Goal: Communication & Community: Answer question/provide support

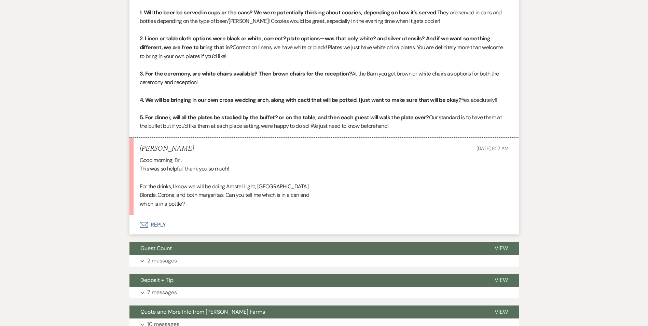
scroll to position [1178, 0]
click at [156, 215] on button "Envelope Reply" at bounding box center [323, 224] width 389 height 19
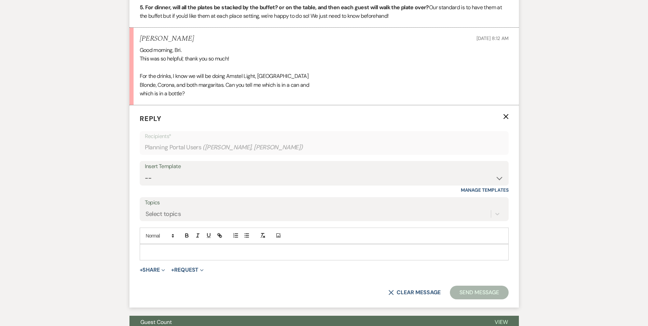
scroll to position [1314, 0]
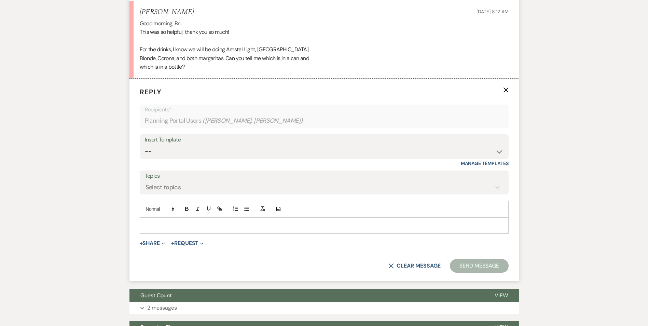
click at [154, 222] on p at bounding box center [324, 226] width 358 height 8
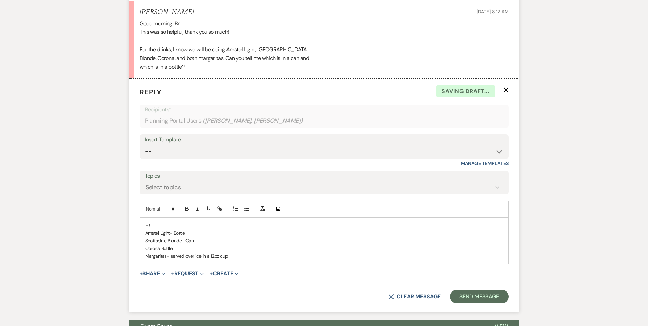
drag, startPoint x: 235, startPoint y: 247, endPoint x: 144, endPoint y: 225, distance: 93.8
click at [144, 225] on div "Hi! Amstel Light- Bottle Scottsdale Blonde- Can Corona Bottle Margaritas- serve…" at bounding box center [324, 240] width 368 height 46
click at [243, 206] on icon "button" at bounding box center [246, 209] width 6 height 6
click at [259, 251] on div "Hi! Amstel Light- Bottle Scottsdale Blonde- Can Corona Bottle Margaritas- serve…" at bounding box center [324, 240] width 368 height 46
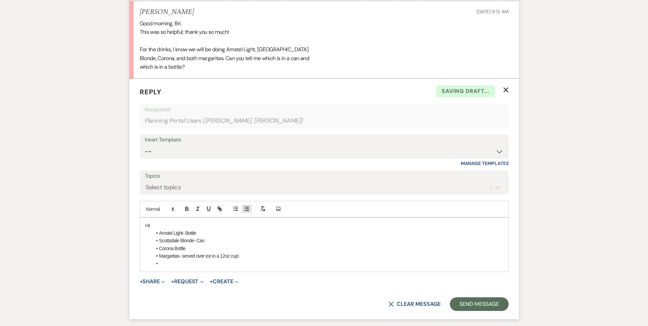
click at [248, 206] on icon "button" at bounding box center [246, 209] width 6 height 6
drag, startPoint x: 235, startPoint y: 259, endPoint x: 142, endPoint y: 258, distance: 93.2
click at [143, 260] on div "Hi! Amstel Light- Bottle Scottsdale Blonde- Can Corona Bottle Margaritas- serve…" at bounding box center [324, 244] width 368 height 54
click at [470, 297] on button "Send Message" at bounding box center [479, 304] width 58 height 14
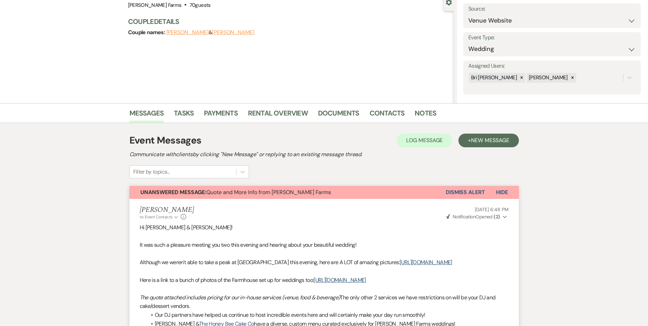
click at [465, 193] on button "Dismiss Alert" at bounding box center [464, 192] width 39 height 13
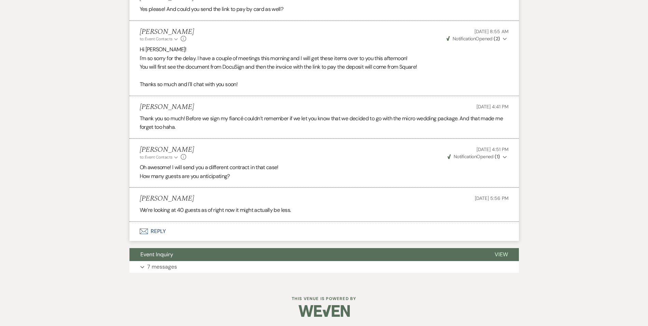
scroll to position [916, 0]
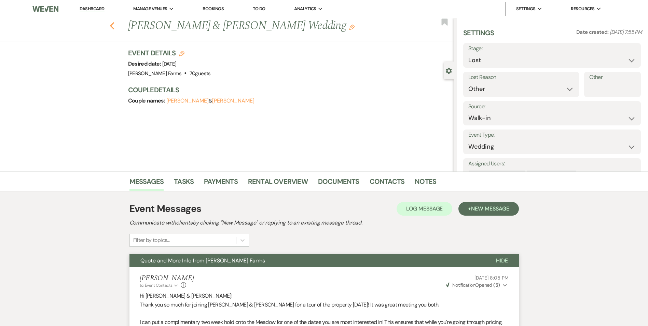
click at [115, 24] on icon "Previous" at bounding box center [112, 26] width 5 height 8
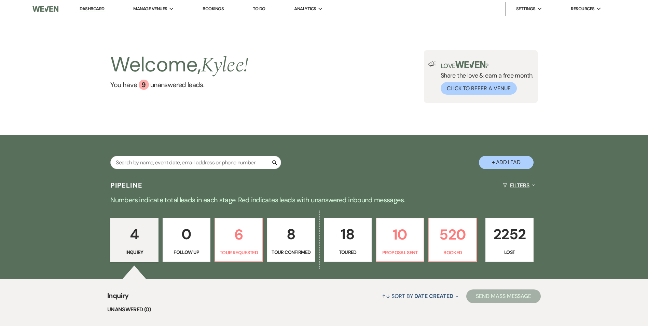
click at [520, 181] on button "Filters Expand" at bounding box center [518, 185] width 37 height 18
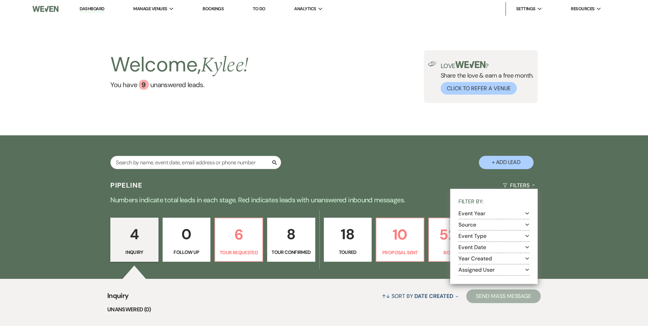
click at [480, 268] on button "Assigned User Expand" at bounding box center [493, 269] width 71 height 5
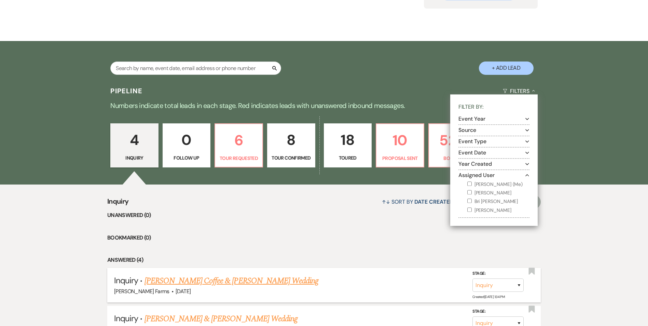
scroll to position [137, 0]
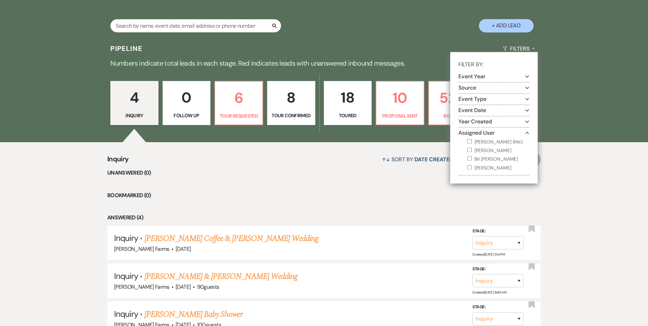
click at [468, 138] on label "Kylee Fox (Me)" at bounding box center [498, 142] width 62 height 9
click at [468, 139] on input "Kylee Fox (Me)" at bounding box center [469, 141] width 4 height 4
checkbox input "true"
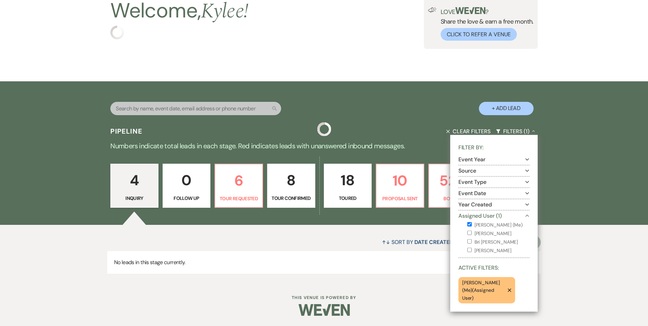
scroll to position [54, 0]
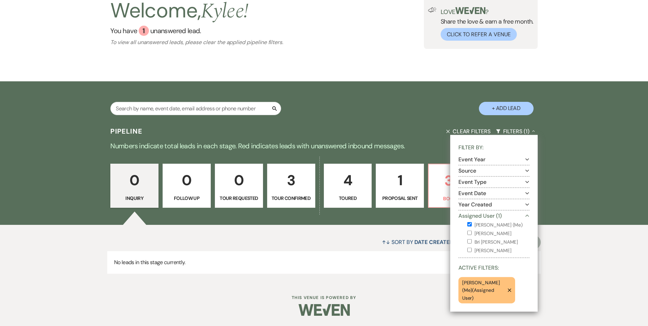
click at [568, 255] on div "↑↓ Sort By Date Created Expand Send Mass Message No leads in this stage current…" at bounding box center [324, 253] width 648 height 57
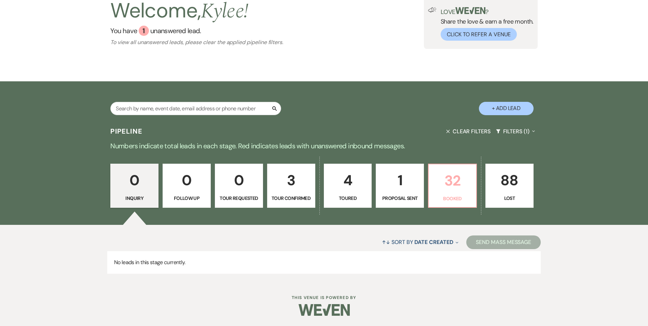
click at [449, 198] on p "Booked" at bounding box center [452, 199] width 39 height 8
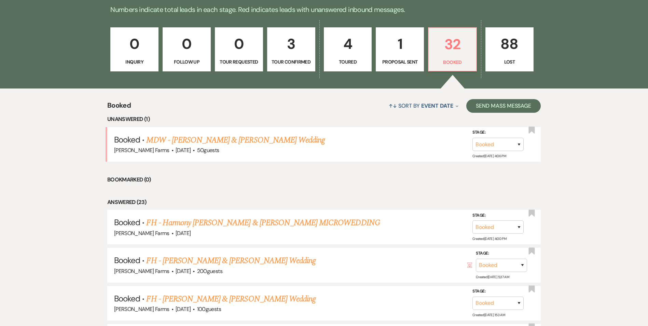
scroll to position [190, 0]
click at [265, 138] on link "MDW - Robert Meehl & Kaitlyn Benton's Wedding" at bounding box center [235, 139] width 179 height 12
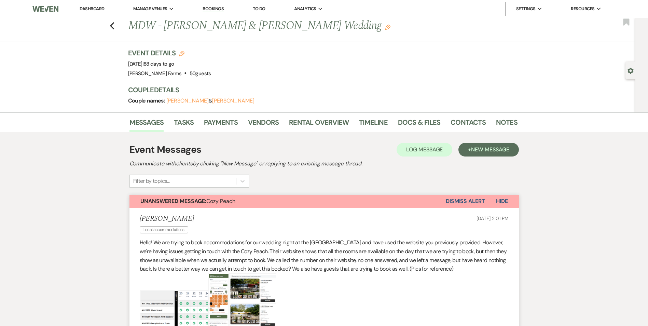
click at [457, 203] on button "Dismiss Alert" at bounding box center [464, 201] width 39 height 13
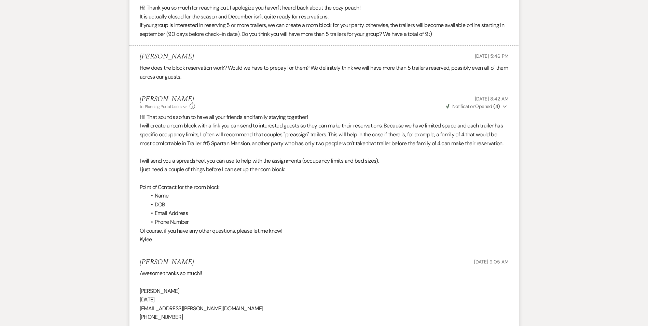
scroll to position [579, 0]
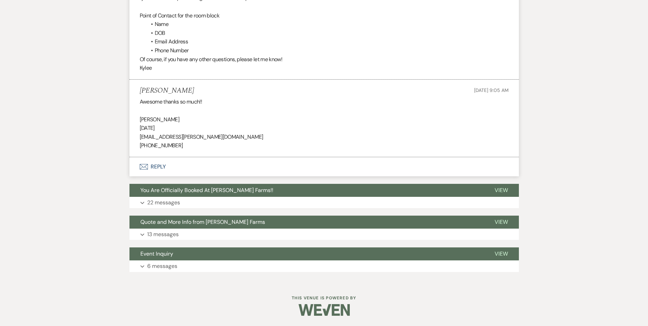
click at [156, 168] on button "Envelope Reply" at bounding box center [323, 166] width 389 height 19
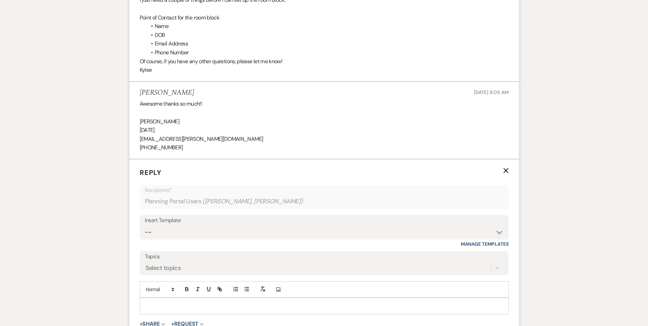
scroll to position [613, 0]
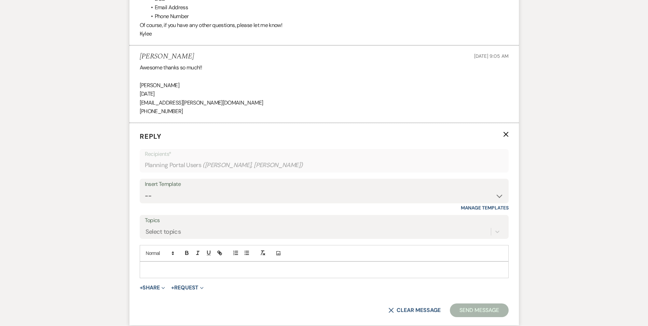
click at [168, 273] on p at bounding box center [324, 270] width 358 height 8
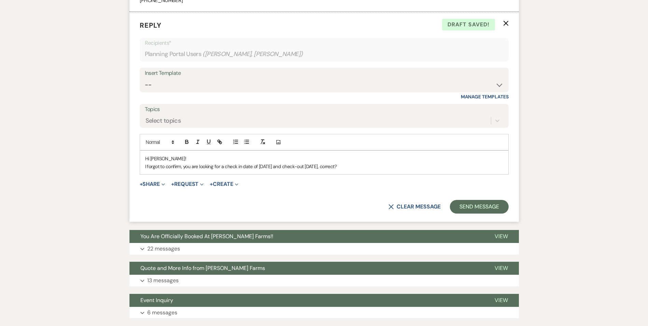
scroll to position [770, 0]
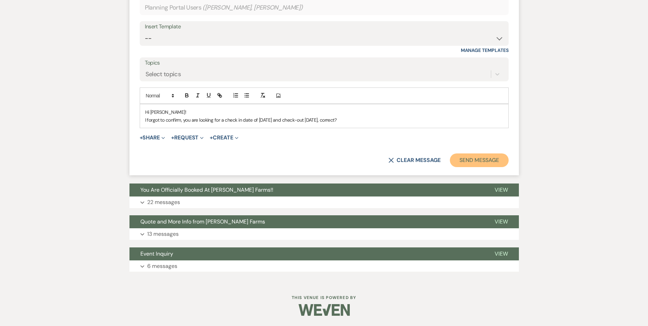
click at [470, 160] on button "Send Message" at bounding box center [479, 160] width 58 height 14
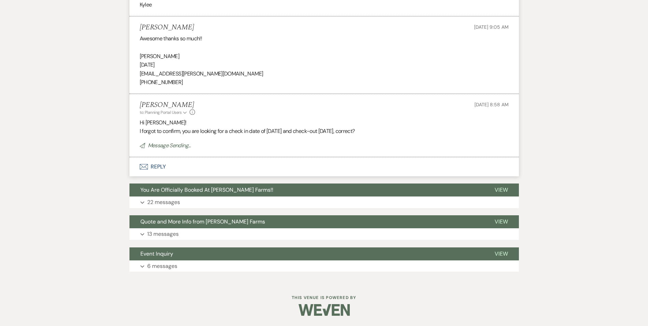
scroll to position [642, 0]
drag, startPoint x: 201, startPoint y: 74, endPoint x: 138, endPoint y: 74, distance: 63.8
click at [138, 74] on li "Kaitlyn Benton Sep 21, 2025, 9:05 AM Awesome thanks so much!! Kaitlyn Benton 23…" at bounding box center [323, 54] width 389 height 77
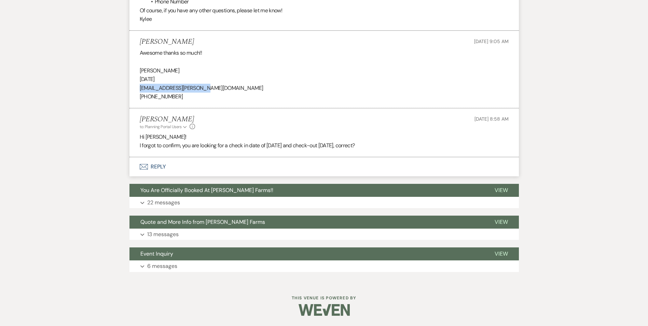
scroll to position [627, 0]
copy p "kaitlyn.benton@gmail.com"
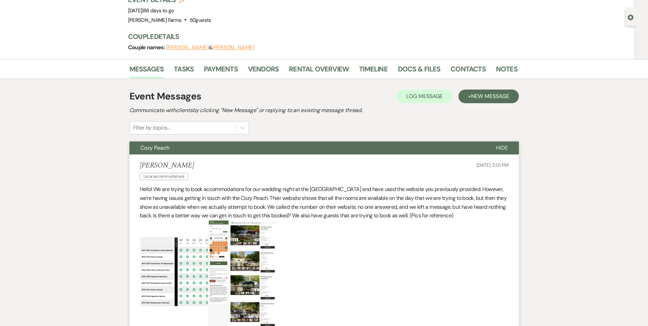
scroll to position [0, 0]
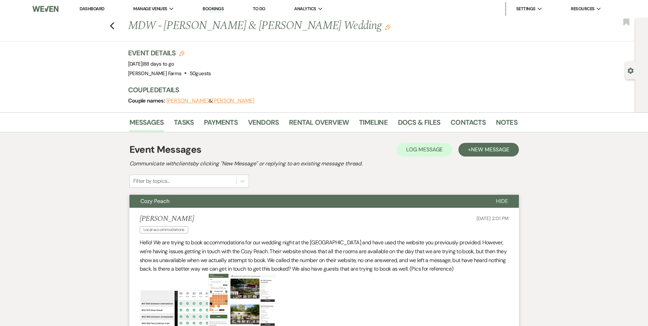
drag, startPoint x: 167, startPoint y: 24, endPoint x: 344, endPoint y: 25, distance: 176.8
click at [344, 25] on h1 "MDW - Robert Meehl & Kaitlyn Benton's Wedding Edit" at bounding box center [281, 26] width 306 height 16
copy h1 "Robert Meehl & Kaitlyn Benton's Wedding"
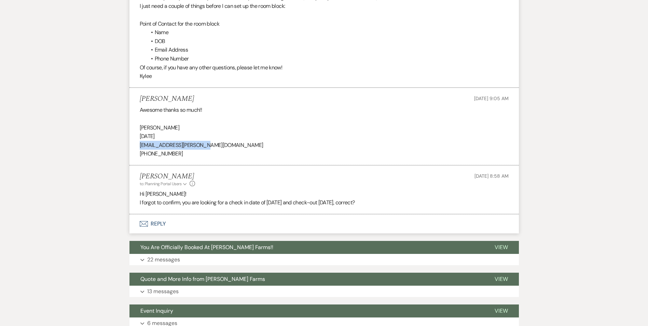
scroll to position [559, 0]
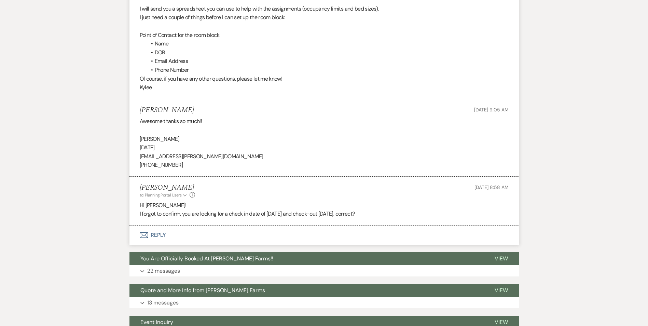
click at [167, 139] on p "Kaitlyn Benton" at bounding box center [324, 138] width 369 height 9
copy p "Benton"
drag, startPoint x: 201, startPoint y: 157, endPoint x: 138, endPoint y: 158, distance: 62.8
click at [138, 158] on li "Kaitlyn Benton Sep 21, 2025, 9:05 AM Awesome thanks so much!! Kaitlyn Benton 23…" at bounding box center [323, 137] width 389 height 77
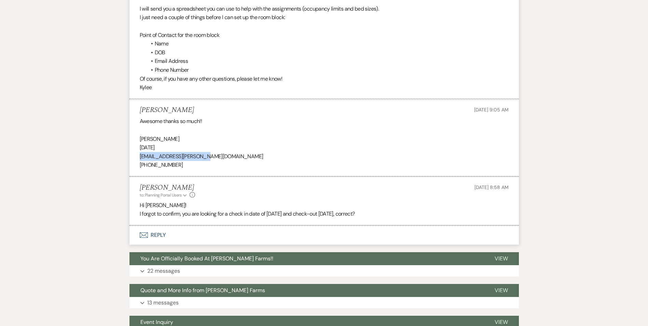
copy p "kaitlyn.benton@gmail.com"
drag, startPoint x: 177, startPoint y: 166, endPoint x: 140, endPoint y: 166, distance: 37.6
click at [140, 166] on p "303-909-3586" at bounding box center [324, 164] width 369 height 9
copy p "303-909-3586"
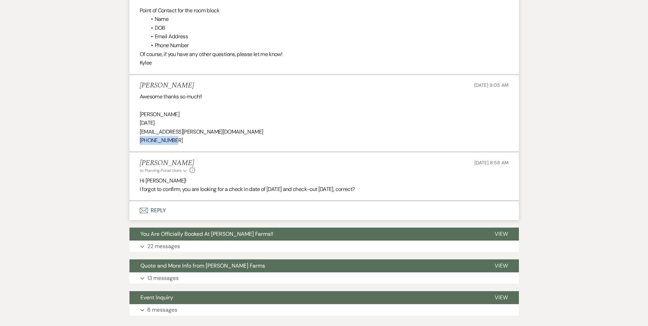
scroll to position [627, 0]
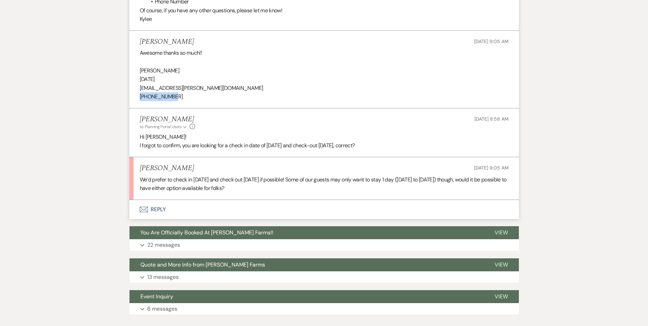
click at [155, 207] on button "Envelope Reply" at bounding box center [323, 209] width 389 height 19
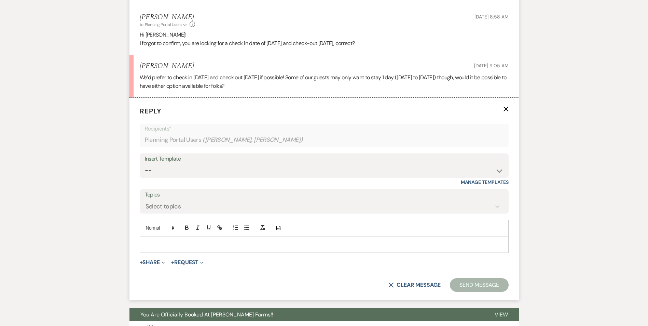
scroll to position [730, 0]
click at [165, 245] on p at bounding box center [324, 244] width 358 height 8
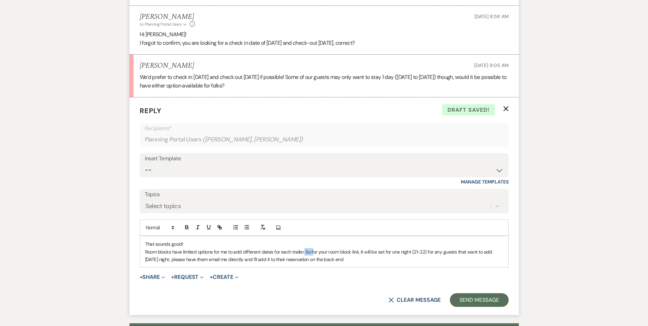
drag, startPoint x: 312, startPoint y: 252, endPoint x: 303, endPoint y: 251, distance: 8.5
click at [303, 251] on p "Room blocks have limited options for me to add different dates for each trailer…" at bounding box center [324, 255] width 358 height 15
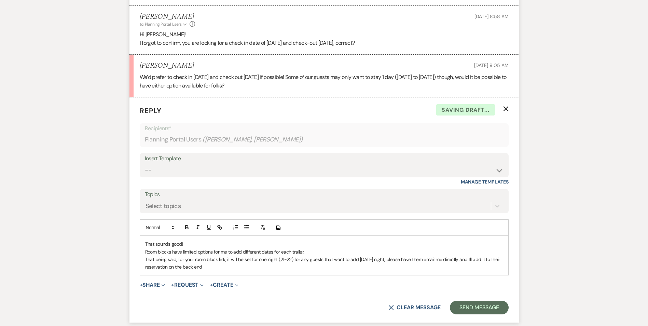
click at [225, 260] on p "That being said, for your room block link, it will be set for one night (21-22)…" at bounding box center [324, 262] width 358 height 15
click at [227, 259] on p "That being said, for your room block link, it will be set for one night (21-22)…" at bounding box center [324, 262] width 358 height 15
click at [244, 258] on p "That being said, for your room block link, it will be set for one night (21-22)…" at bounding box center [324, 262] width 358 height 15
click at [312, 259] on p "That being said, for your room block link, it will be automatically set for one…" at bounding box center [324, 262] width 358 height 15
click at [323, 258] on p "That being said, for your room block link, it will be automatically set for one…" at bounding box center [324, 262] width 358 height 15
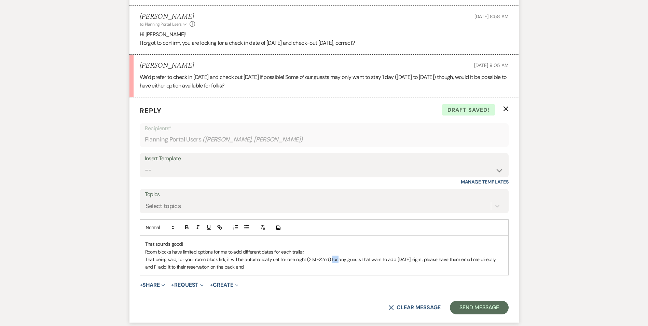
drag, startPoint x: 339, startPoint y: 260, endPoint x: 332, endPoint y: 260, distance: 7.5
click at [332, 260] on p "That being said, for your room block link, it will be automatically set for one…" at bounding box center [324, 262] width 358 height 15
click at [245, 267] on p "That being said, for your room block link, it will be automatically set for one…" at bounding box center [324, 262] width 358 height 15
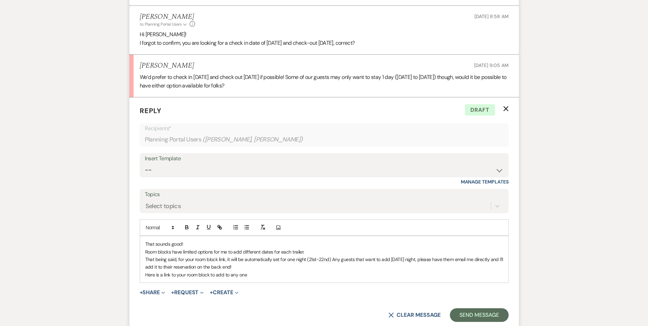
drag, startPoint x: 250, startPoint y: 274, endPoint x: 212, endPoint y: 275, distance: 37.9
click at [212, 275] on p "Here is a link to your room block to add to any one" at bounding box center [324, 275] width 358 height 8
drag, startPoint x: 186, startPoint y: 275, endPoint x: 212, endPoint y: 277, distance: 26.4
click at [212, 277] on p "Here is a link to your room block if you want to send it out to your guests!" at bounding box center [324, 275] width 358 height 8
click at [178, 271] on p "Here is a link to your room block if you want to send it out to your guests!" at bounding box center [324, 275] width 358 height 8
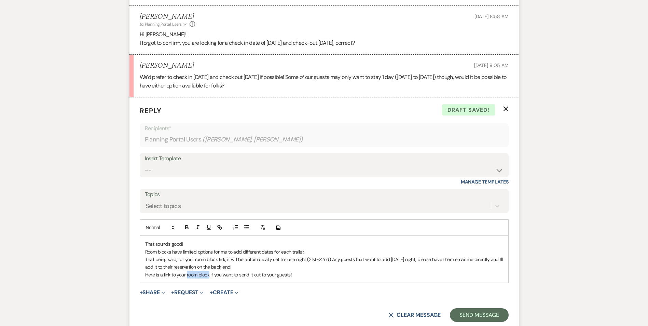
drag, startPoint x: 186, startPoint y: 275, endPoint x: 209, endPoint y: 279, distance: 22.5
click at [209, 279] on div "That sounds good! Room blocks have limited options for me to add different date…" at bounding box center [324, 259] width 368 height 46
click at [179, 274] on p "Here is a link to your room block if you want to send it out to your guests!" at bounding box center [324, 275] width 358 height 8
drag, startPoint x: 145, startPoint y: 275, endPoint x: 170, endPoint y: 275, distance: 24.6
click at [170, 275] on p "Here is a link to your room block if you want to send it out to your guests!" at bounding box center [324, 275] width 358 height 8
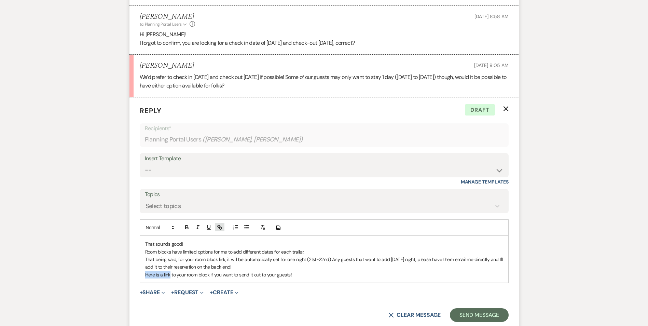
click at [217, 228] on icon "button" at bounding box center [219, 227] width 6 height 6
paste input "https://resnexus.com/resnexus/reservations/group/881FAC00-CD12-4721-9F75-6718CE…"
type input "https://resnexus.com/resnexus/reservations/group/881FAC00-CD12-4721-9F75-6718CE…"
click at [198, 285] on link at bounding box center [196, 287] width 15 height 5
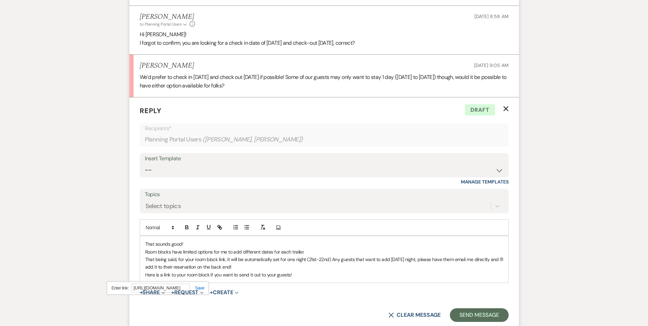
scroll to position [0, 0]
click at [247, 263] on p "That being said, for your room block link, it will be automatically set for one…" at bounding box center [324, 262] width 358 height 15
click at [312, 273] on p "Here is a link to your room block if you want to send it out to your guests!" at bounding box center [324, 275] width 358 height 8
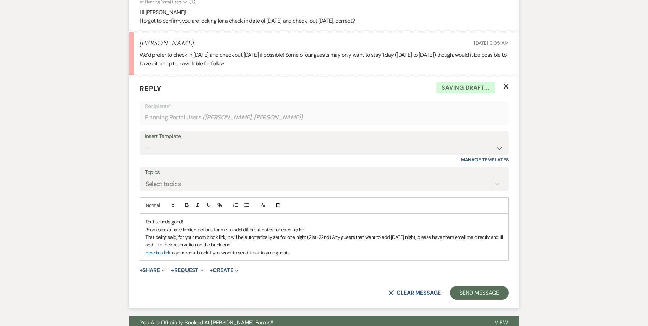
scroll to position [764, 0]
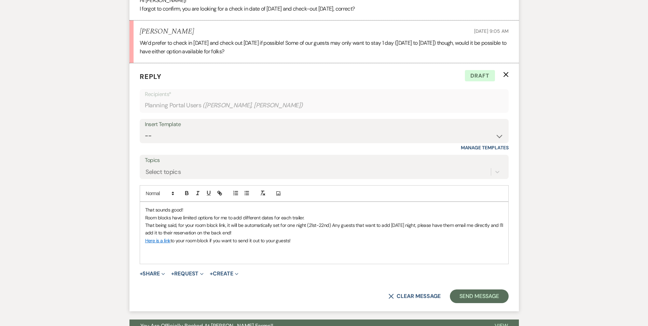
click at [144, 223] on div "That sounds good! Room blocks have limited options for me to add different date…" at bounding box center [324, 233] width 368 height 62
click at [179, 257] on p at bounding box center [324, 256] width 358 height 8
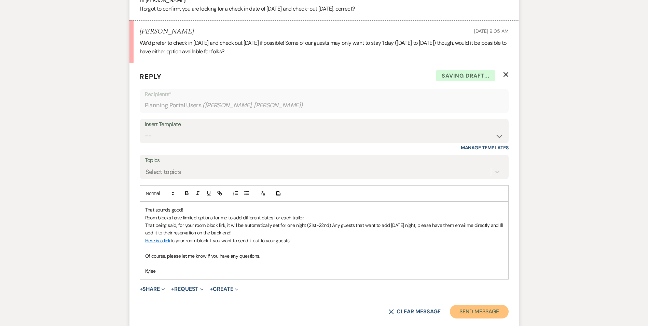
click at [486, 310] on button "Send Message" at bounding box center [479, 311] width 58 height 14
